Goal: Navigation & Orientation: Go to known website

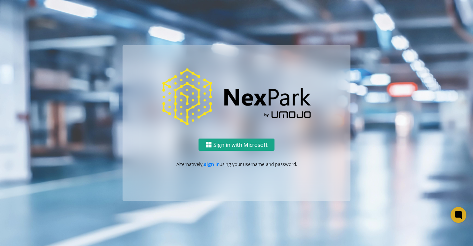
click at [216, 141] on button "Sign in with Microsoft" at bounding box center [237, 144] width 76 height 12
